Goal: Entertainment & Leisure: Consume media (video, audio)

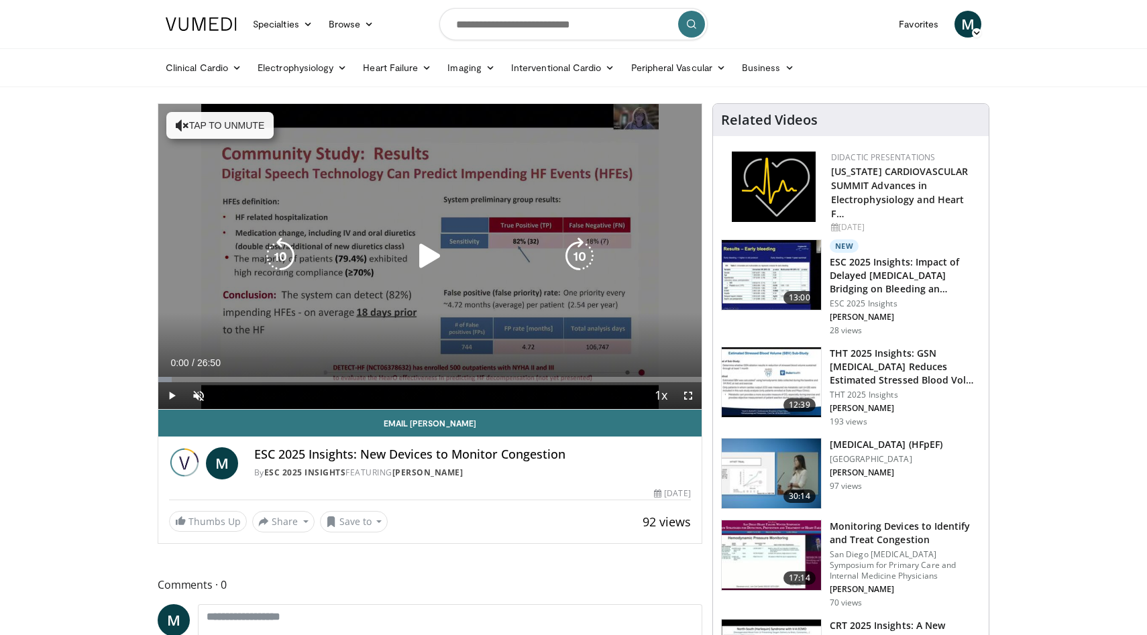
click at [437, 247] on icon "Video Player" at bounding box center [430, 256] width 38 height 38
click at [180, 119] on icon "Video Player" at bounding box center [182, 125] width 13 height 13
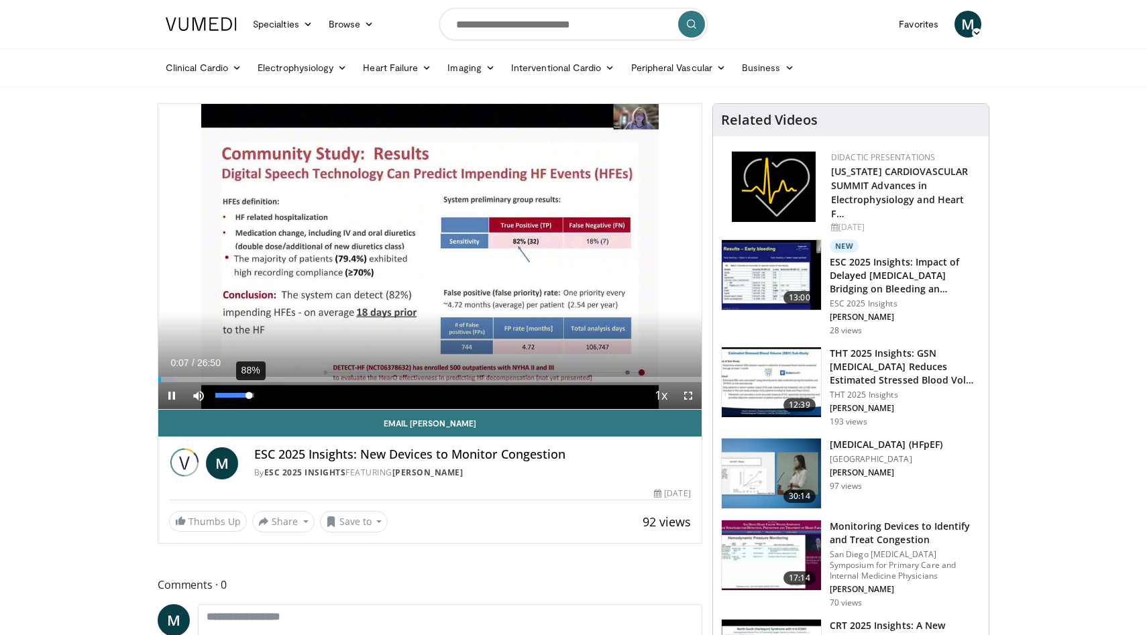
drag, startPoint x: 252, startPoint y: 393, endPoint x: 241, endPoint y: 395, distance: 11.6
click at [241, 395] on div "Volume Level" at bounding box center [232, 395] width 34 height 5
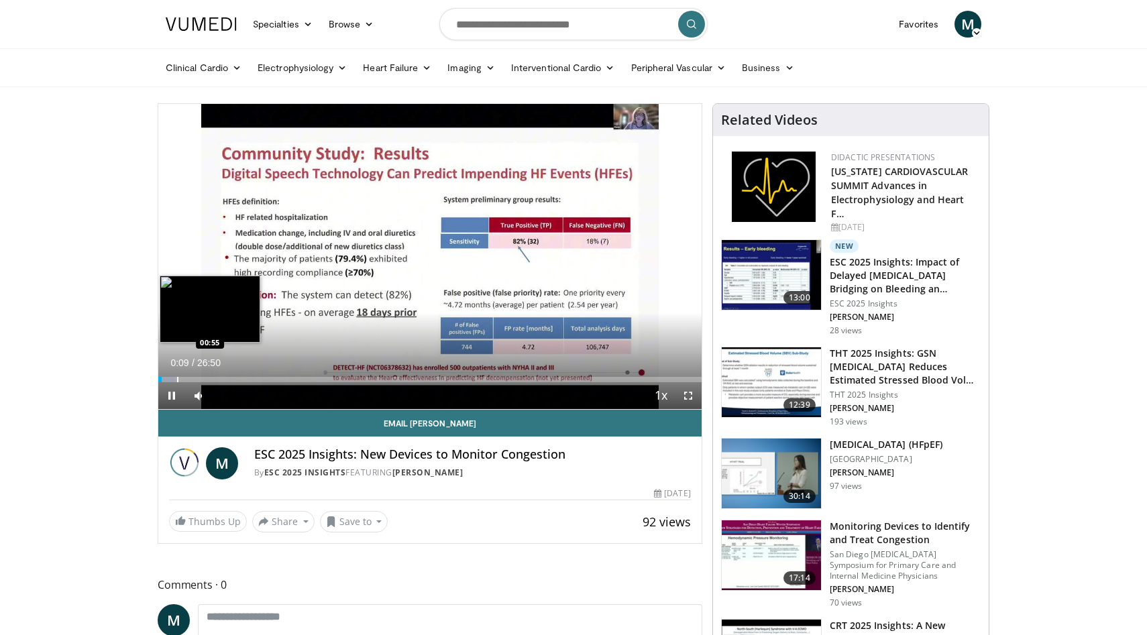
click at [177, 380] on div "Progress Bar" at bounding box center [177, 379] width 1 height 5
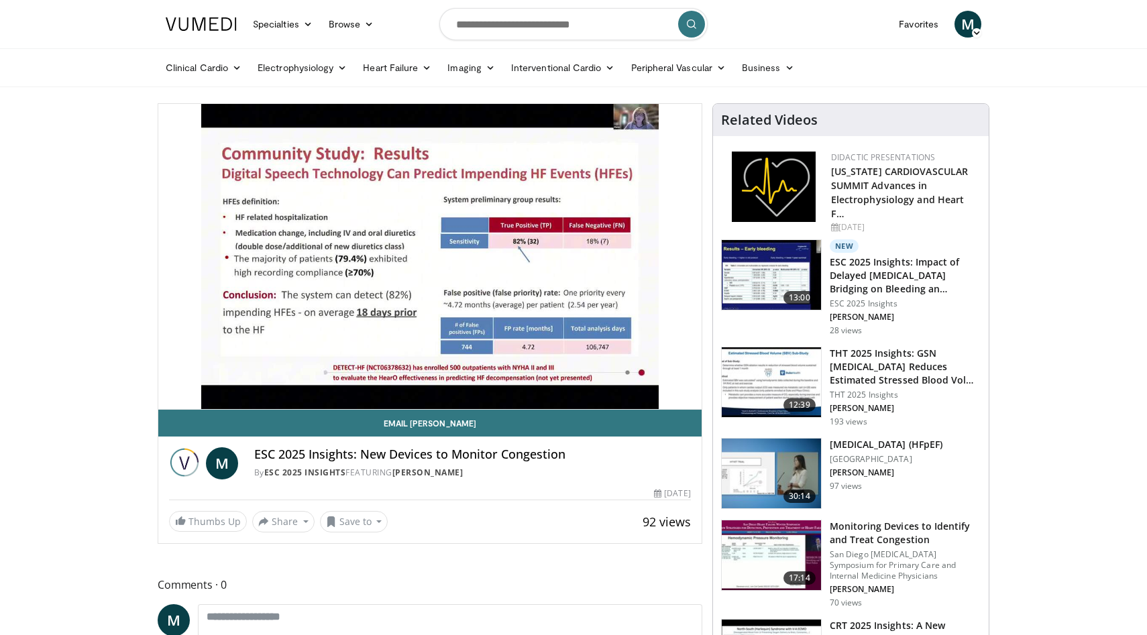
scroll to position [4, 0]
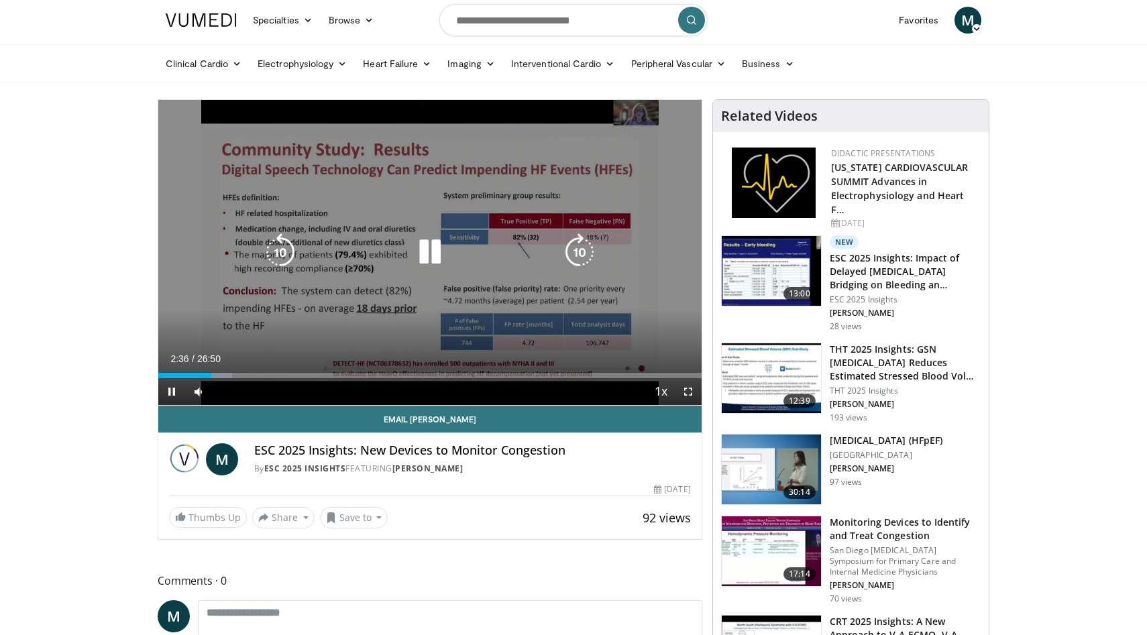
click at [280, 250] on icon "Video Player" at bounding box center [281, 252] width 38 height 38
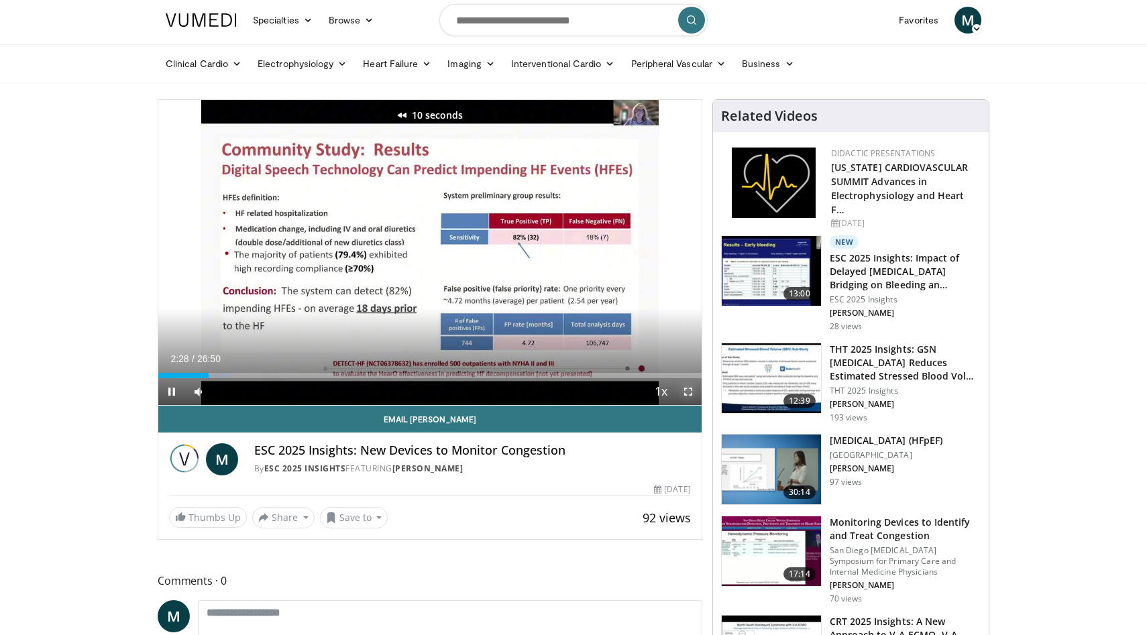
click at [692, 390] on span "Video Player" at bounding box center [688, 391] width 27 height 27
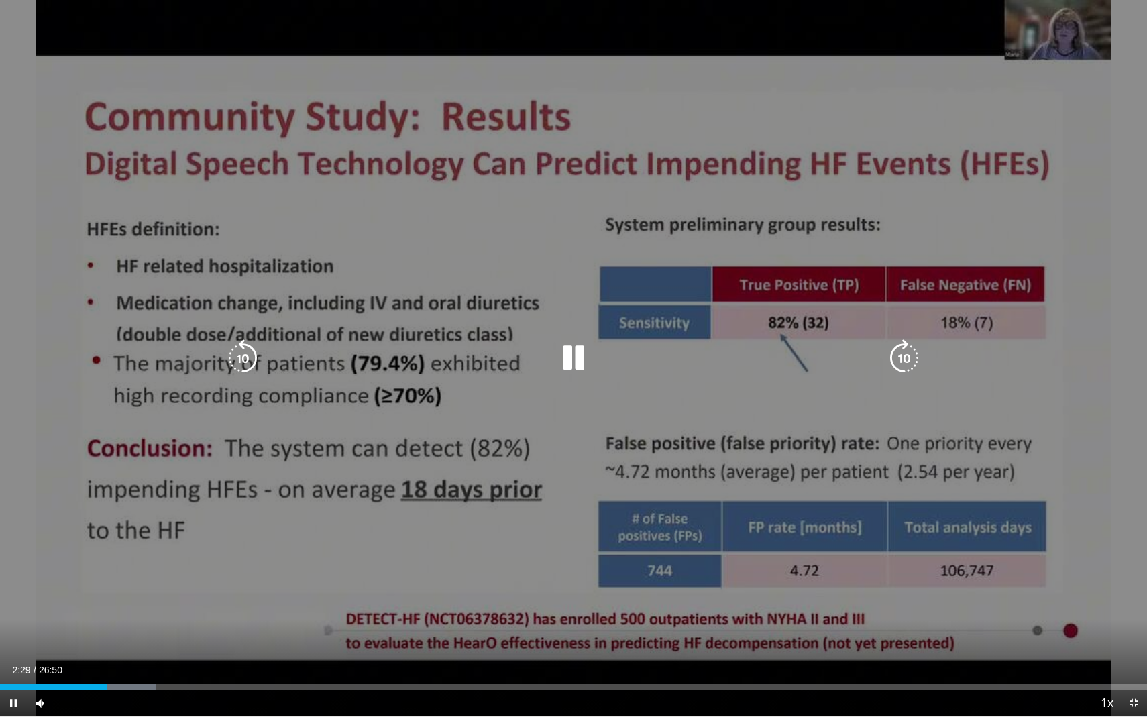
click at [241, 352] on icon "Video Player" at bounding box center [243, 358] width 38 height 38
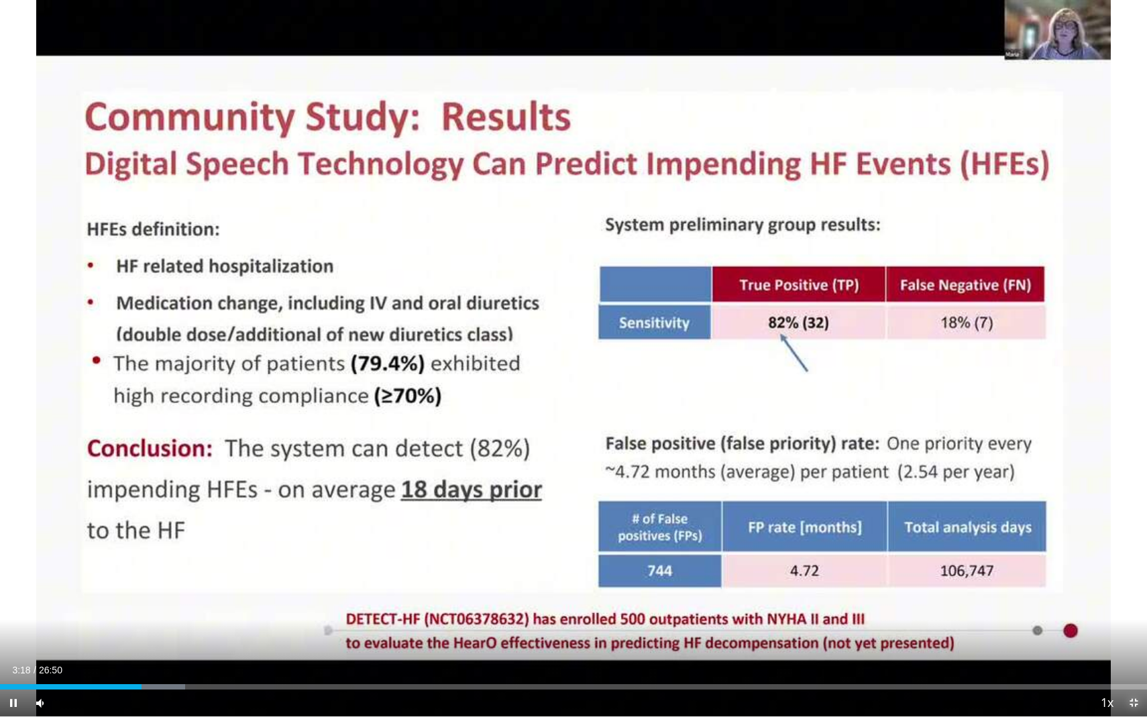
click at [1132, 634] on span "Video Player" at bounding box center [1133, 702] width 27 height 27
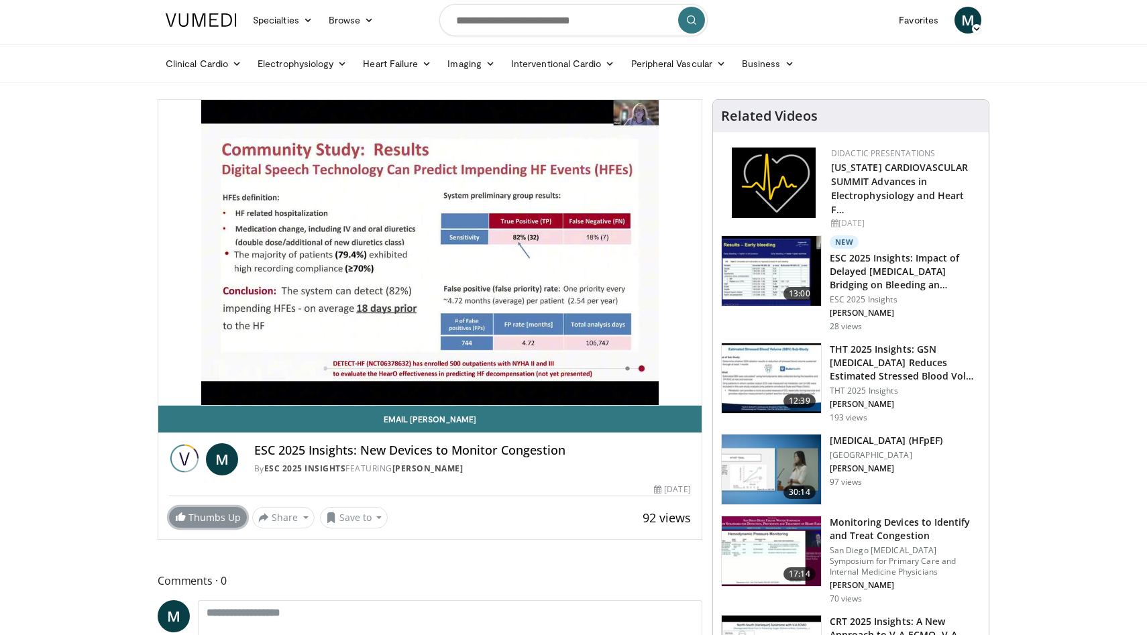
click at [184, 516] on span at bounding box center [180, 516] width 11 height 11
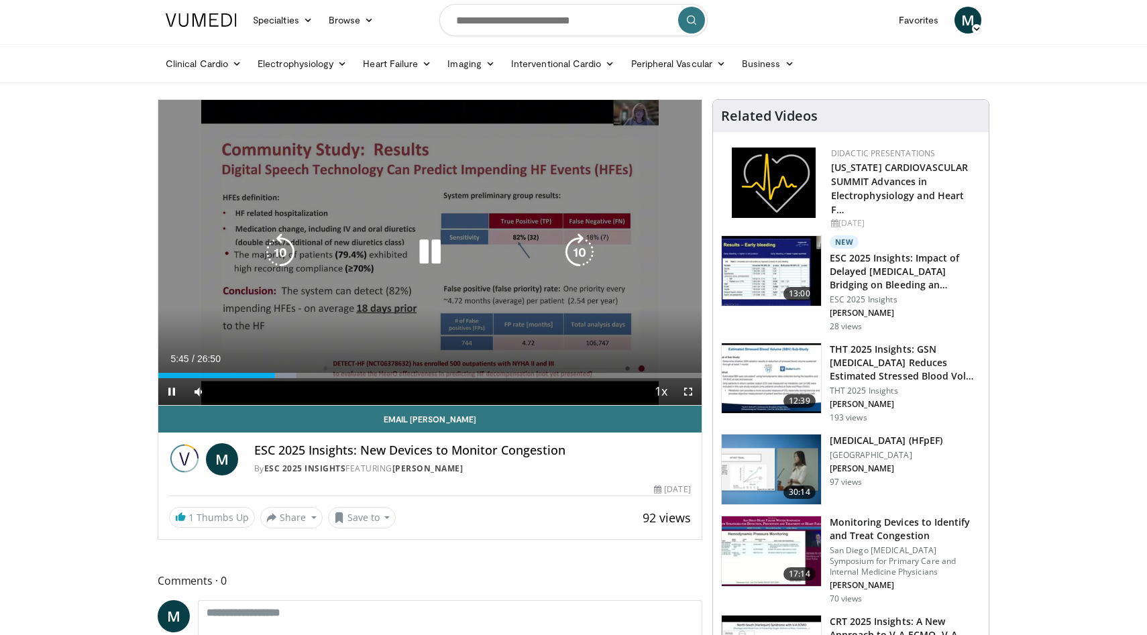
click at [440, 257] on icon "Video Player" at bounding box center [430, 252] width 38 height 38
click at [431, 251] on icon "Video Player" at bounding box center [430, 252] width 38 height 38
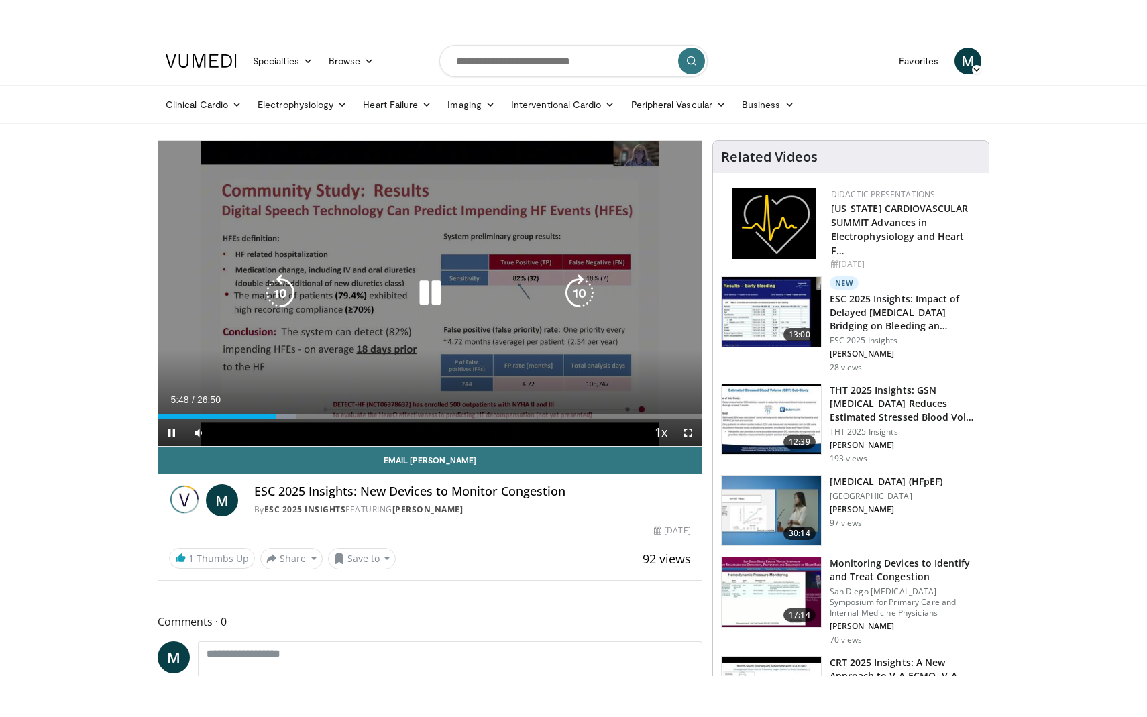
scroll to position [0, 0]
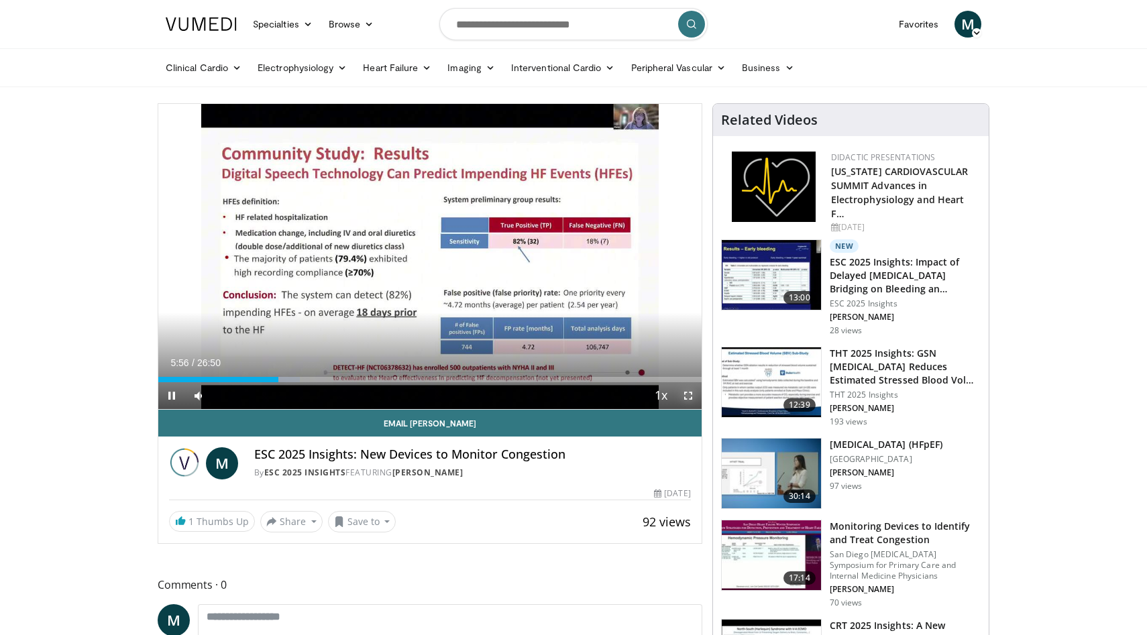
click at [686, 393] on span "Video Player" at bounding box center [688, 395] width 27 height 27
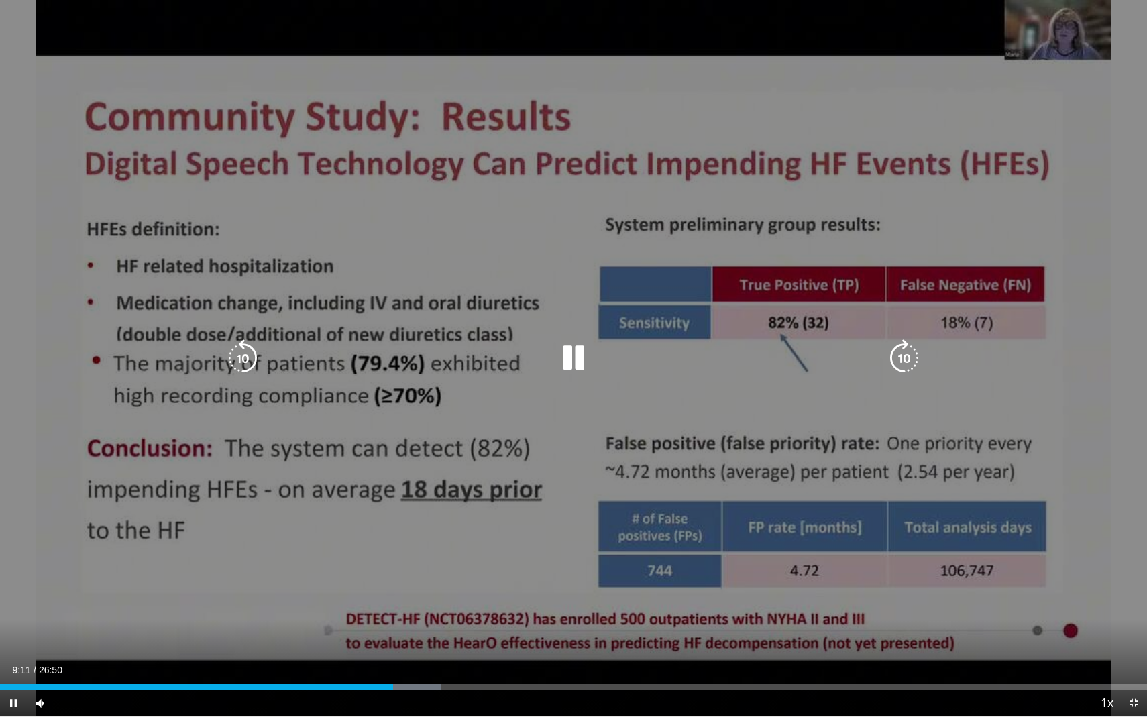
click at [582, 347] on icon "Video Player" at bounding box center [574, 358] width 38 height 38
click at [563, 359] on icon "Video Player" at bounding box center [574, 358] width 38 height 38
